Goal: Information Seeking & Learning: Learn about a topic

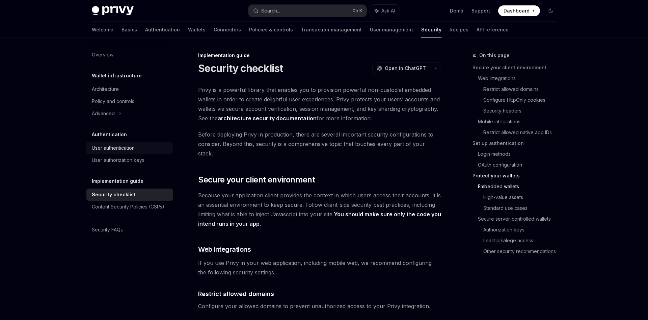
scroll to position [903, 0]
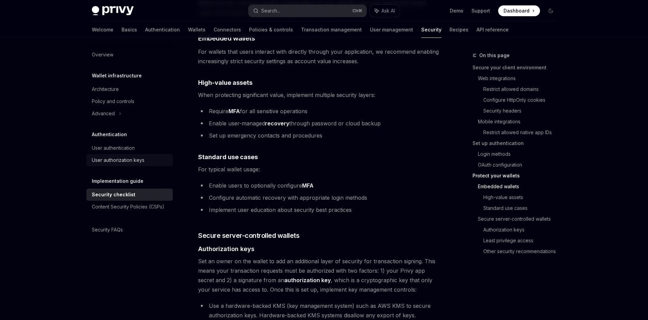
click at [121, 165] on link "User authorization keys" at bounding box center [129, 160] width 86 height 12
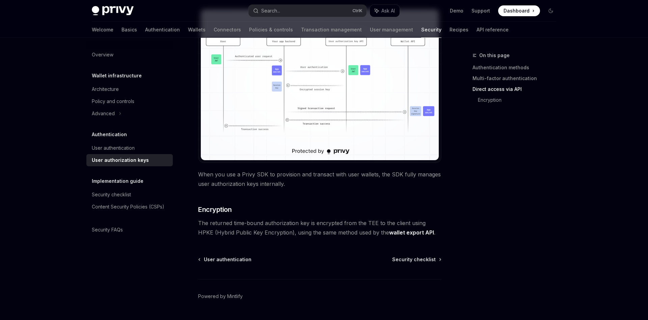
scroll to position [569, 0]
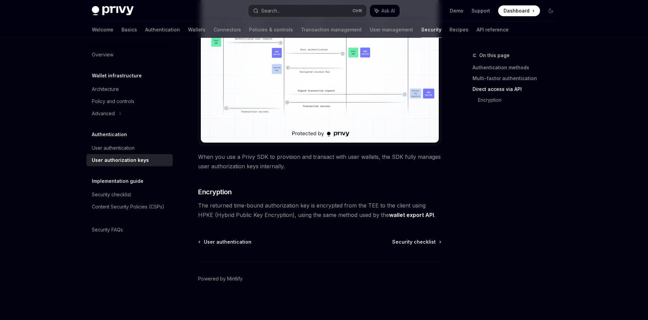
click at [429, 241] on span "Security checklist" at bounding box center [414, 241] width 44 height 7
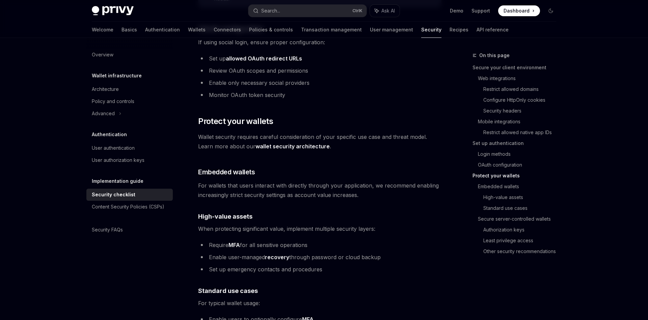
scroll to position [896, 0]
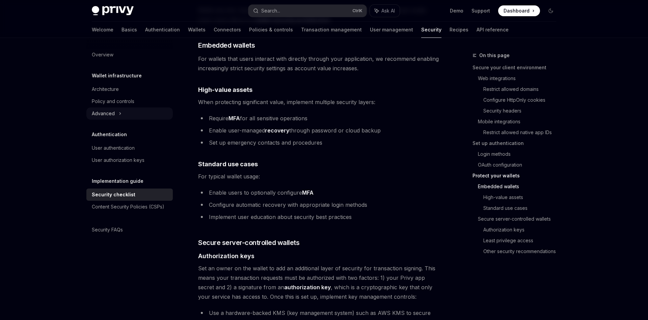
click at [119, 113] on icon at bounding box center [120, 113] width 3 height 8
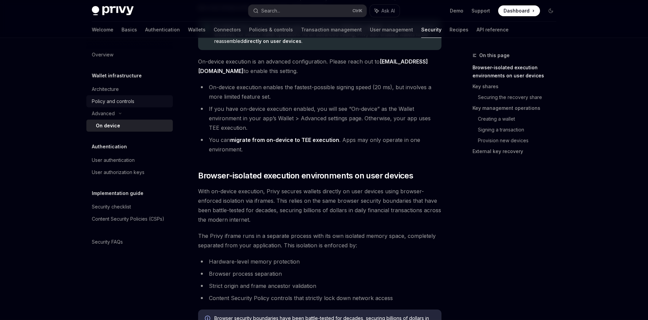
scroll to position [34, 0]
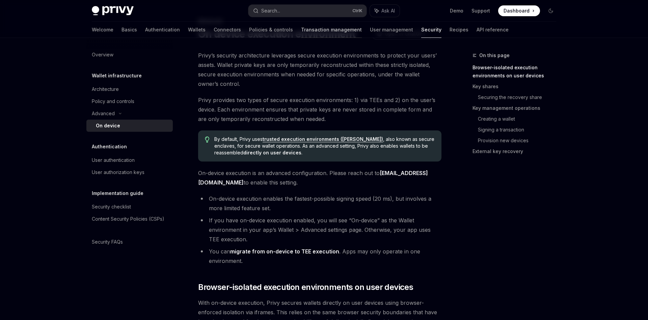
click at [301, 28] on link "Transaction management" at bounding box center [331, 30] width 61 height 16
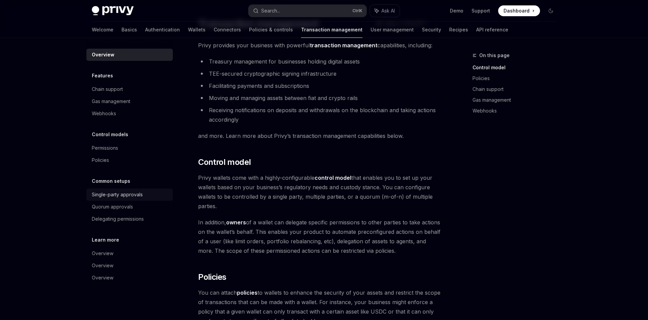
click at [127, 197] on div "Single-party approvals" at bounding box center [117, 194] width 51 height 8
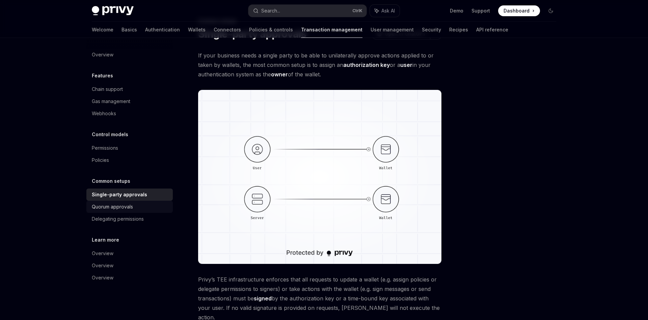
click at [128, 211] on link "Quorum approvals" at bounding box center [129, 207] width 86 height 12
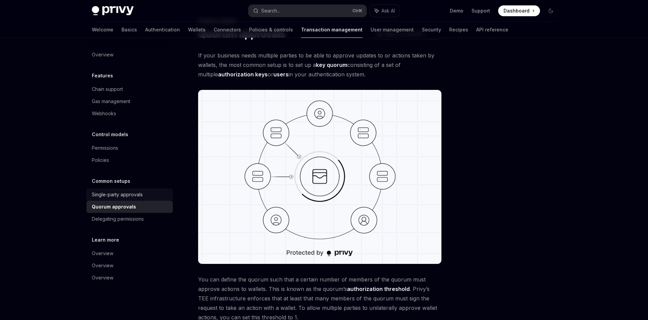
click at [129, 197] on div "Single-party approvals" at bounding box center [117, 194] width 51 height 8
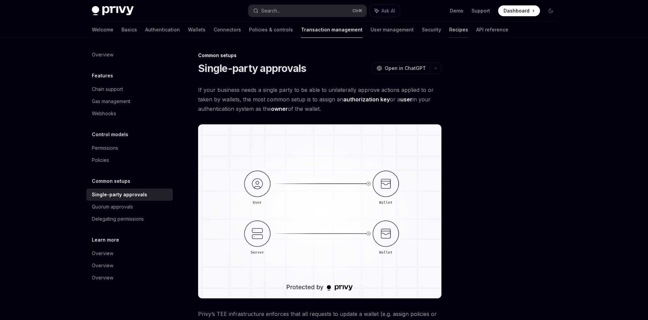
click at [450, 31] on link "Recipes" at bounding box center [459, 30] width 19 height 16
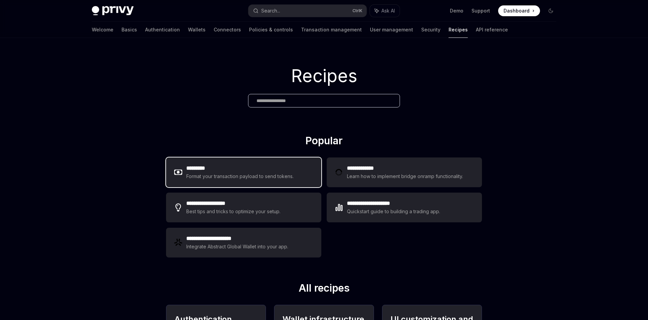
click at [253, 164] on h2 "*********" at bounding box center [240, 168] width 108 height 8
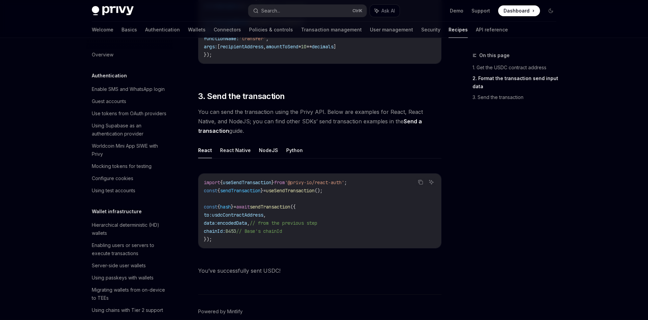
scroll to position [482, 0]
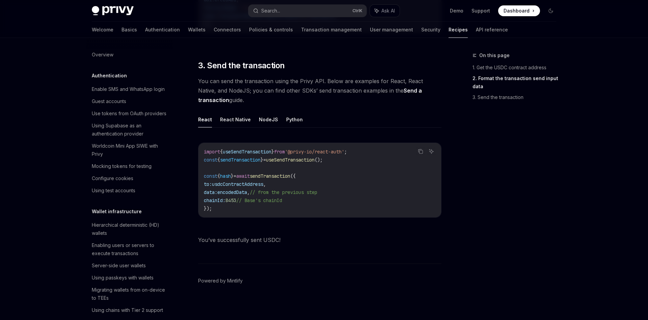
click at [315, 158] on span "useSendTransaction" at bounding box center [290, 160] width 49 height 6
click at [232, 123] on button "React Native" at bounding box center [235, 119] width 31 height 16
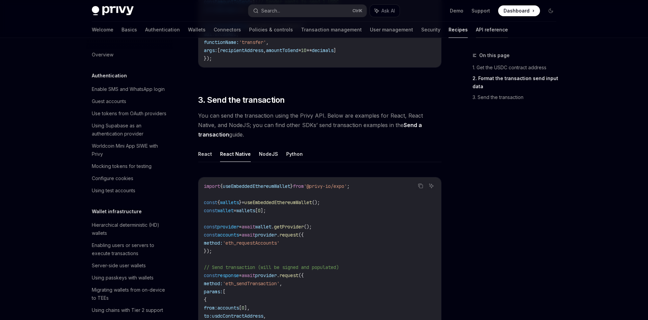
click at [476, 29] on link "API reference" at bounding box center [492, 30] width 32 height 16
click at [188, 29] on link "Wallets" at bounding box center [197, 30] width 18 height 16
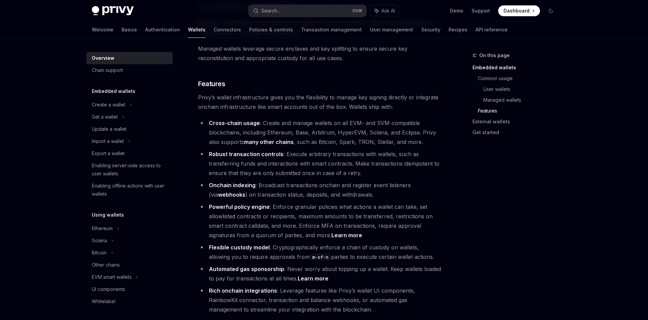
scroll to position [965, 0]
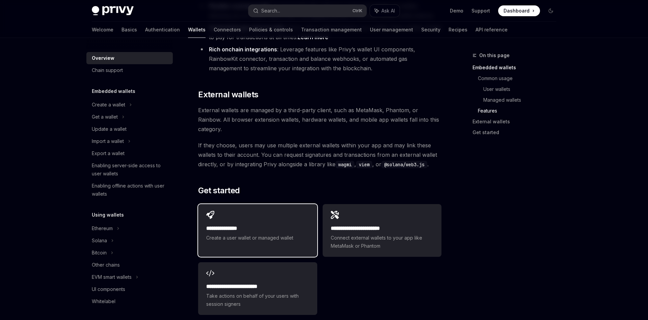
click at [251, 224] on div "**********" at bounding box center [257, 233] width 103 height 18
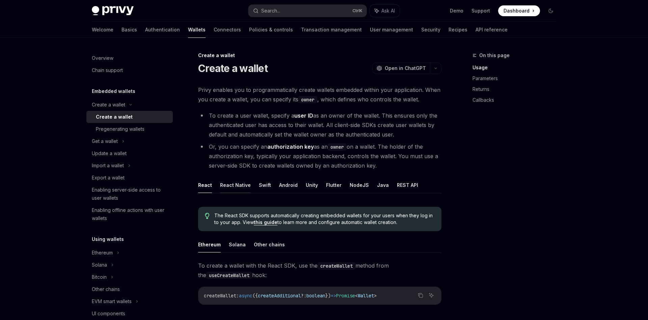
click at [239, 185] on button "React Native" at bounding box center [235, 185] width 31 height 16
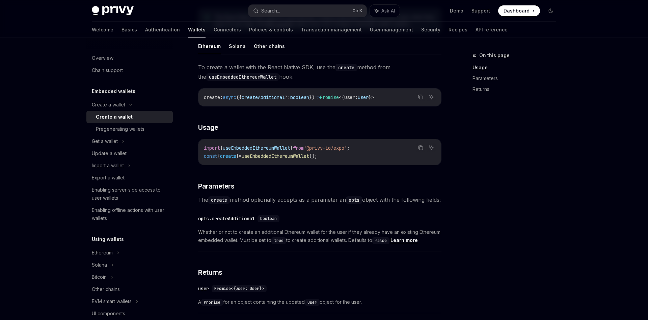
scroll to position [132, 0]
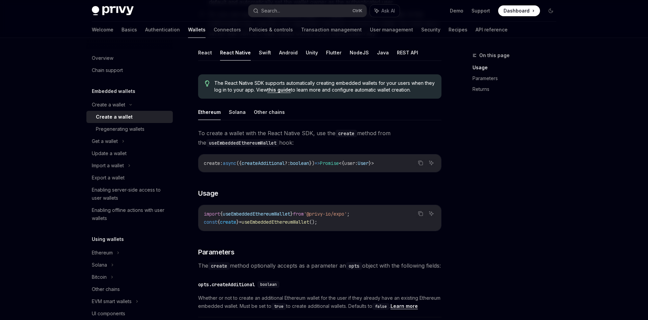
click at [226, 111] on ul "Ethereum Solana Other chains" at bounding box center [319, 112] width 243 height 16
click at [234, 112] on button "Solana" at bounding box center [237, 112] width 17 height 16
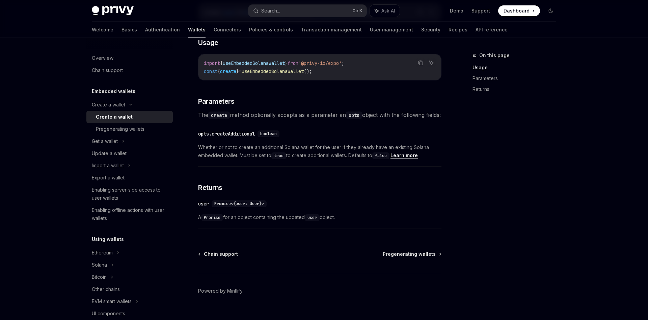
scroll to position [270, 0]
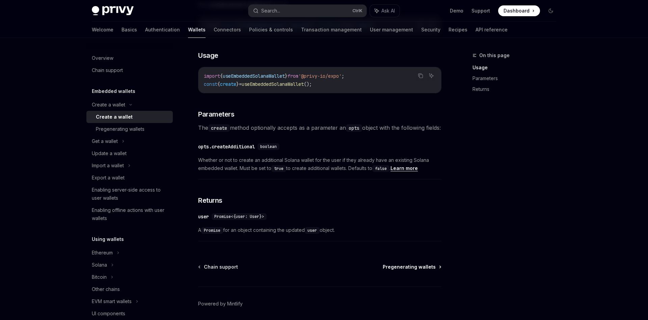
click at [418, 270] on span "Pregenerating wallets" at bounding box center [409, 266] width 53 height 7
type textarea "*"
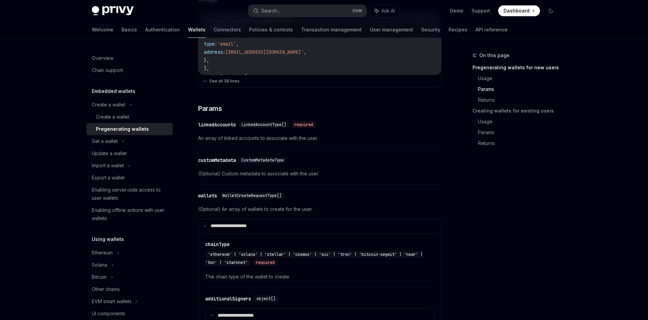
scroll to position [241, 0]
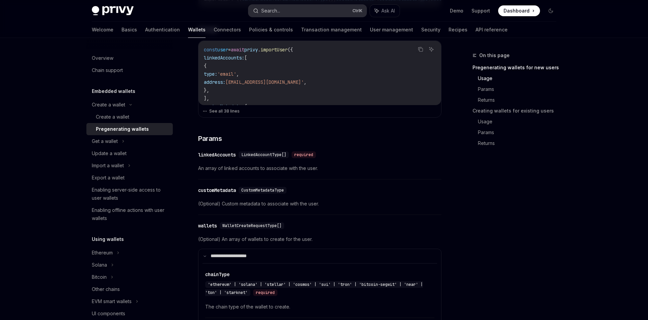
click at [279, 14] on div "Search..." at bounding box center [270, 11] width 19 height 8
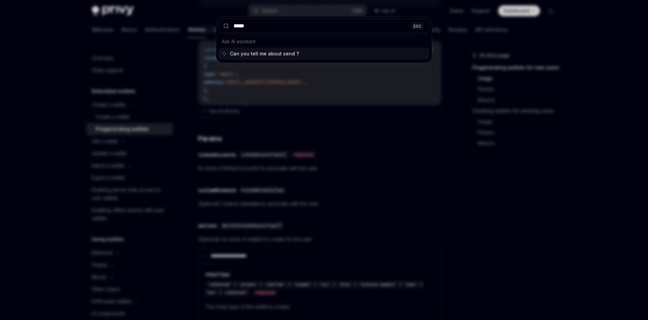
type input "****"
type textarea "*"
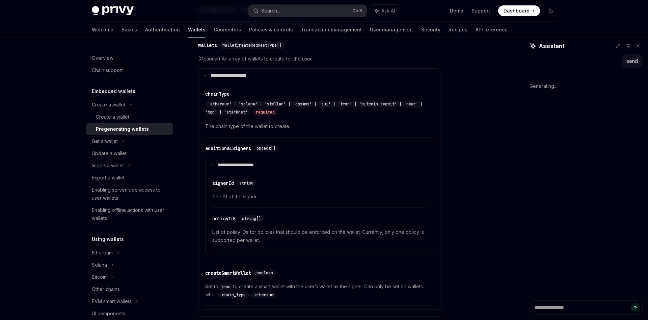
scroll to position [379, 0]
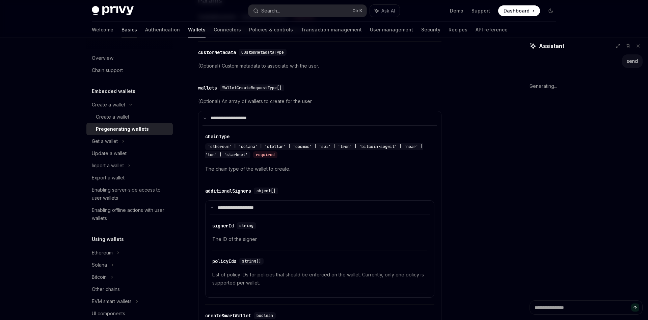
click at [122, 30] on link "Basics" at bounding box center [130, 30] width 16 height 16
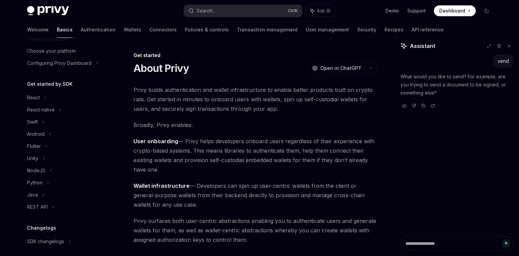
type textarea "*"
